Goal: Information Seeking & Learning: Learn about a topic

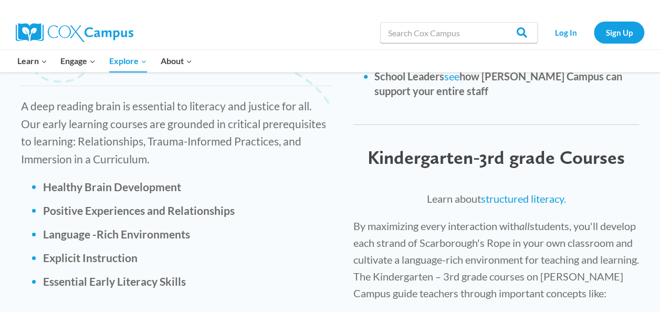
scroll to position [1497, 0]
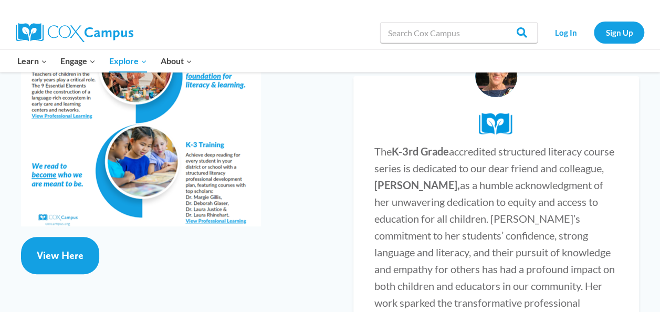
scroll to position [2089, 0]
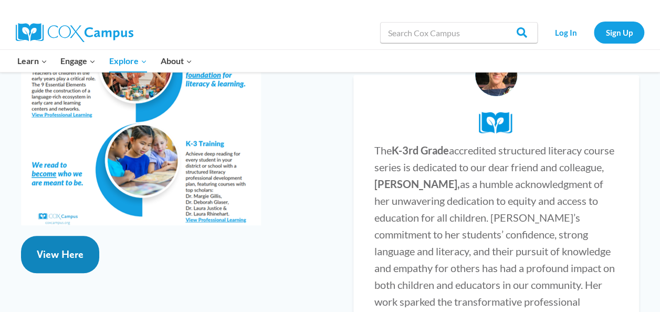
click at [71, 248] on span "View Here" at bounding box center [60, 254] width 47 height 13
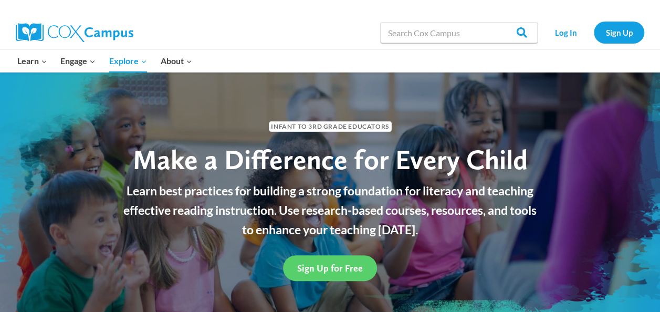
scroll to position [0, 0]
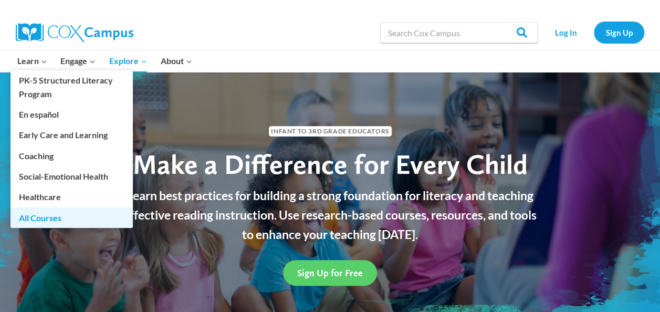
click at [53, 214] on link "All Courses" at bounding box center [72, 217] width 122 height 20
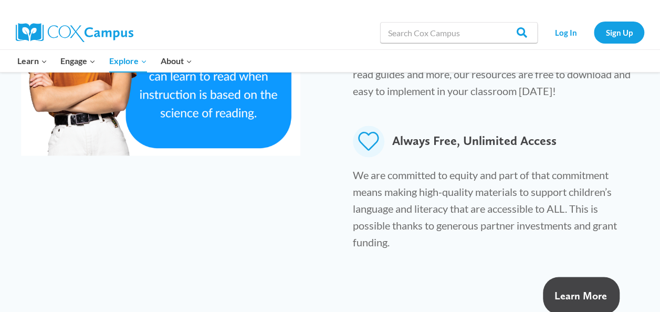
scroll to position [740, 0]
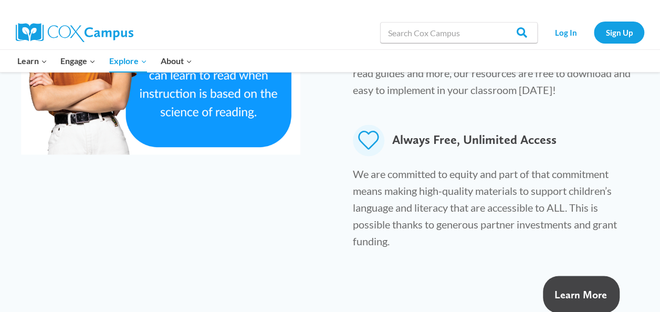
click at [568, 288] on span "Learn More" at bounding box center [581, 294] width 53 height 13
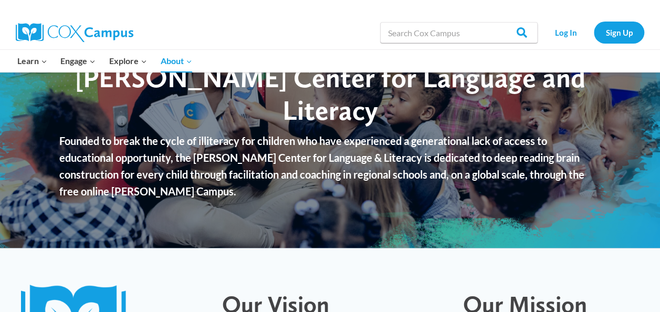
scroll to position [51, 0]
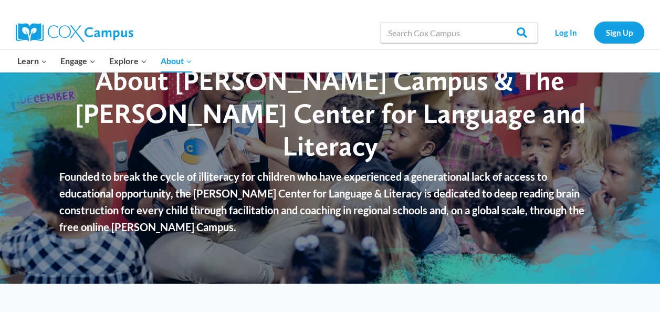
click at [84, 35] on img at bounding box center [75, 32] width 118 height 19
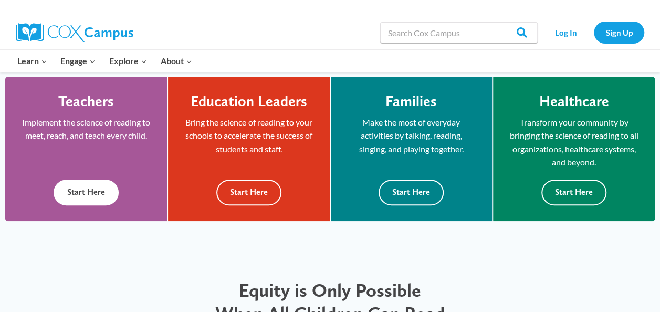
scroll to position [295, 0]
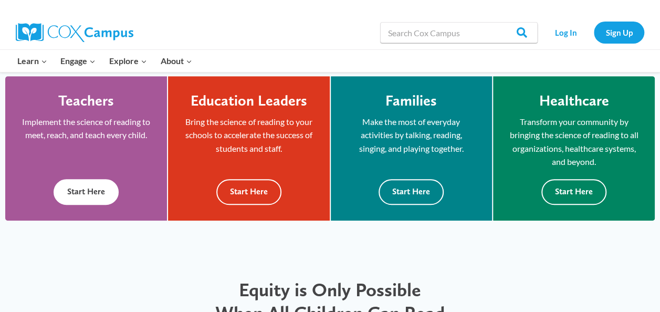
click at [94, 196] on button "Start Here" at bounding box center [86, 192] width 65 height 26
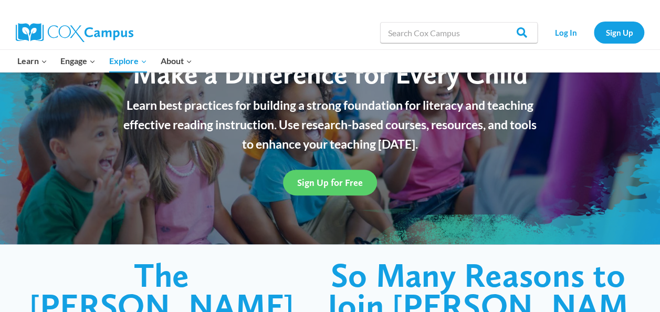
scroll to position [95, 0]
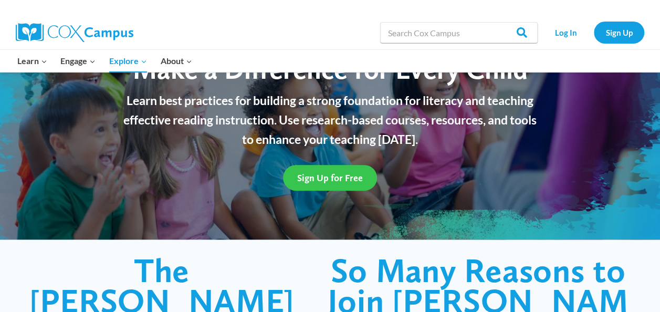
click at [320, 177] on span "Sign Up for Free" at bounding box center [330, 177] width 66 height 11
